Goal: Information Seeking & Learning: Learn about a topic

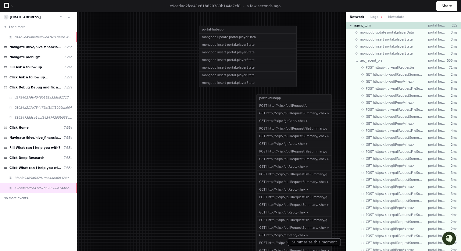
click at [373, 20] on div "Network Logs Metadata" at bounding box center [403, 17] width 115 height 10
click at [373, 18] on button "Logs" at bounding box center [377, 17] width 12 height 5
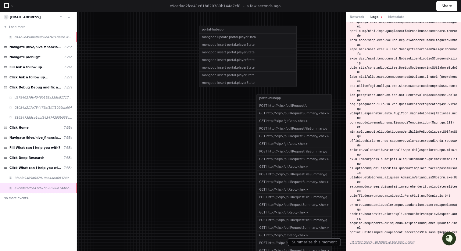
scroll to position [169, 0]
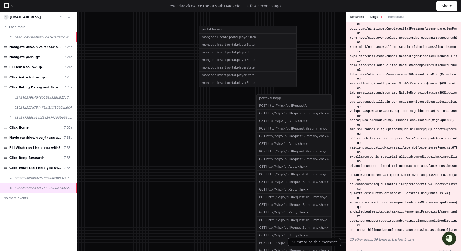
click at [354, 16] on button "Network" at bounding box center [357, 17] width 15 height 5
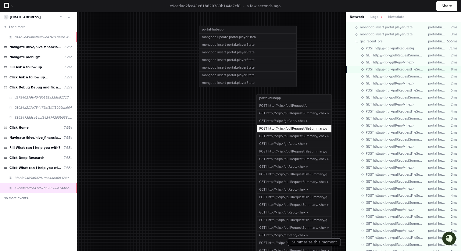
scroll to position [0, 0]
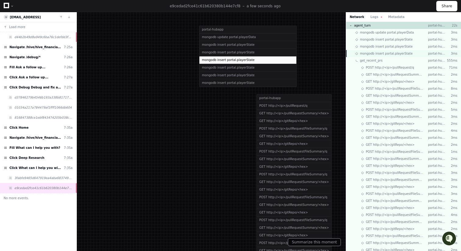
click at [383, 55] on span "mongodb insert portal.playerState" at bounding box center [386, 53] width 53 height 5
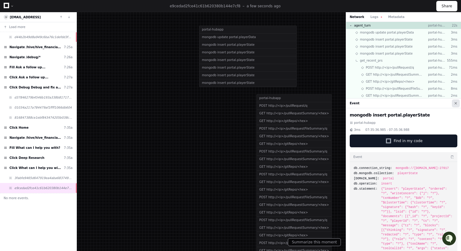
click at [456, 103] on button at bounding box center [456, 103] width 8 height 8
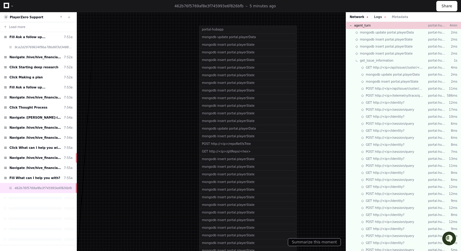
click at [380, 15] on button "Logs" at bounding box center [380, 17] width 12 height 5
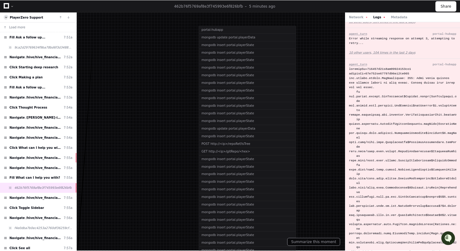
scroll to position [373, 0]
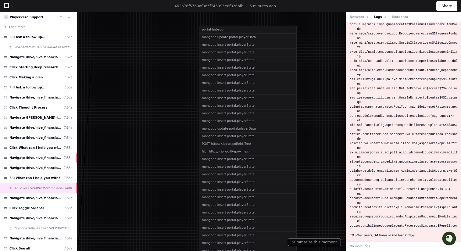
click at [386, 237] on link "10 other users, 34 times in the last 2 days" at bounding box center [404, 235] width 108 height 5
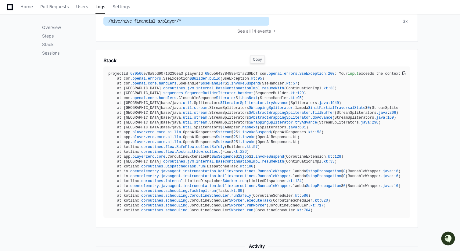
scroll to position [286, 0]
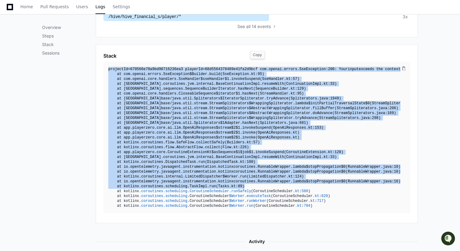
click at [271, 186] on div "projectId= 670566 e78a9bd90716236ea3 playerId= 68 d5564378489e41fa2d9bcf com .o…" at bounding box center [254, 138] width 292 height 142
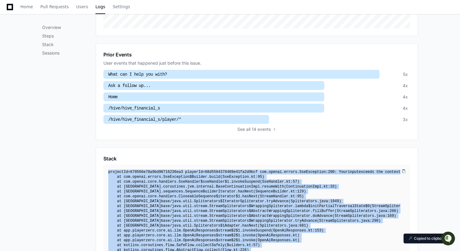
scroll to position [0, 0]
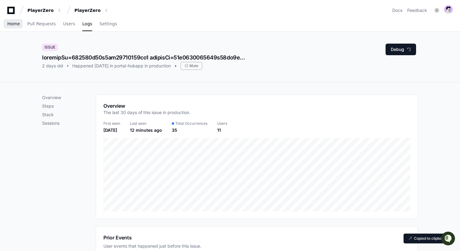
click at [10, 20] on link "Home" at bounding box center [13, 24] width 13 height 14
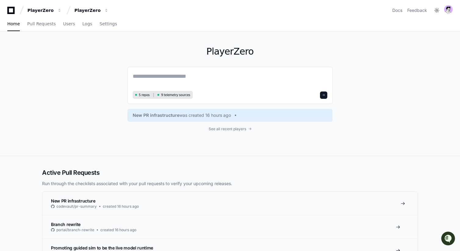
click at [175, 206] on link "New PR infrastructure codevault/pr-summary created 16 hours ago" at bounding box center [229, 203] width 375 height 23
